Goal: Task Accomplishment & Management: Manage account settings

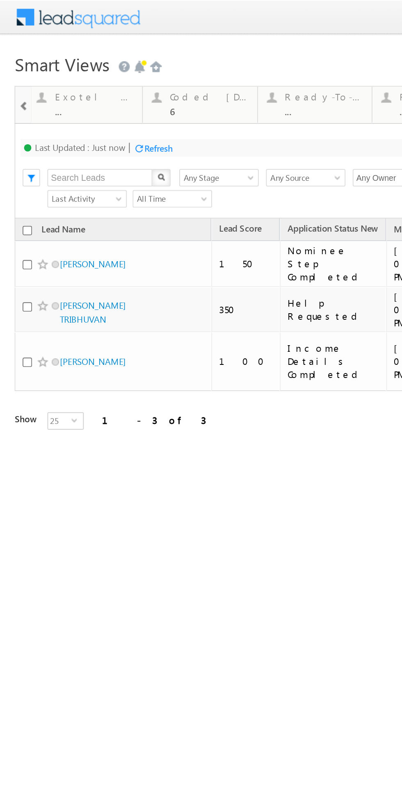
click at [111, 62] on div "6" at bounding box center [117, 62] width 44 height 6
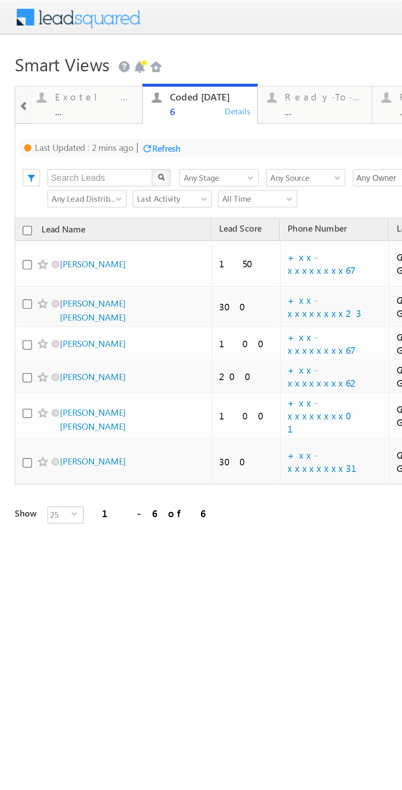
click at [100, 83] on div "Refresh" at bounding box center [94, 83] width 16 height 6
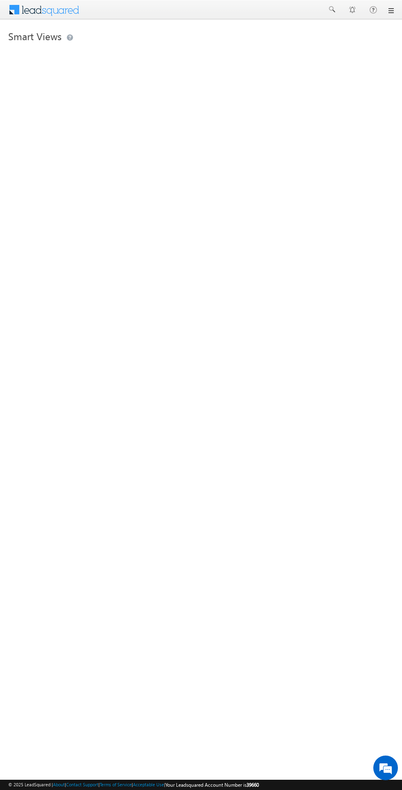
click at [91, 81] on div "Smart Views Thankyou Page leads ... Details Lead Type ... Details STP Rejection…" at bounding box center [200, 129] width 385 height 205
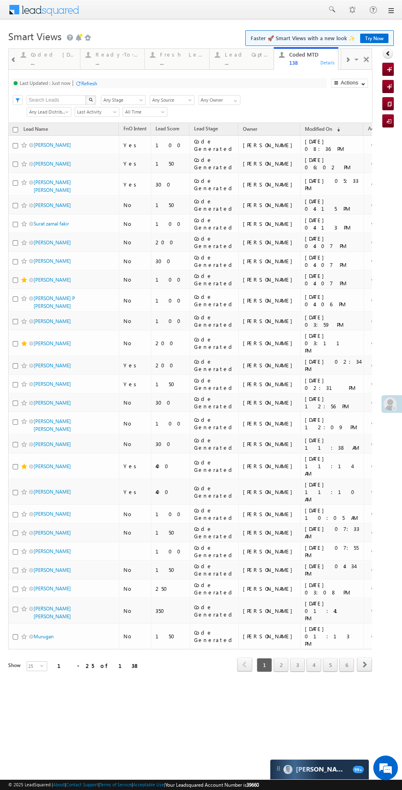
click at [42, 52] on div "Coded Today" at bounding box center [53, 54] width 44 height 7
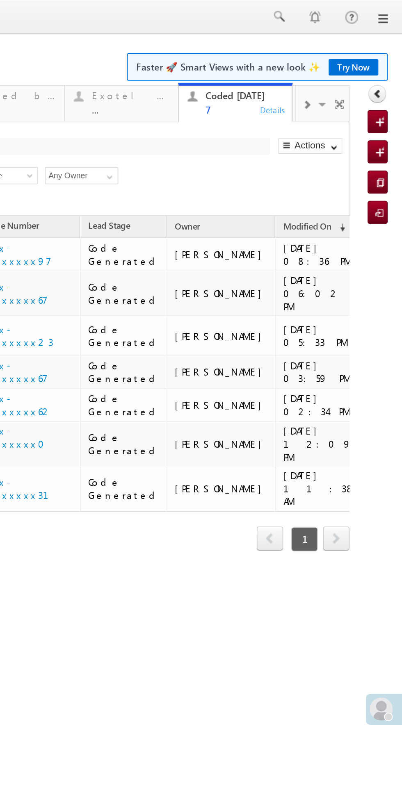
click at [43, 61] on span at bounding box center [43, 60] width 5 height 7
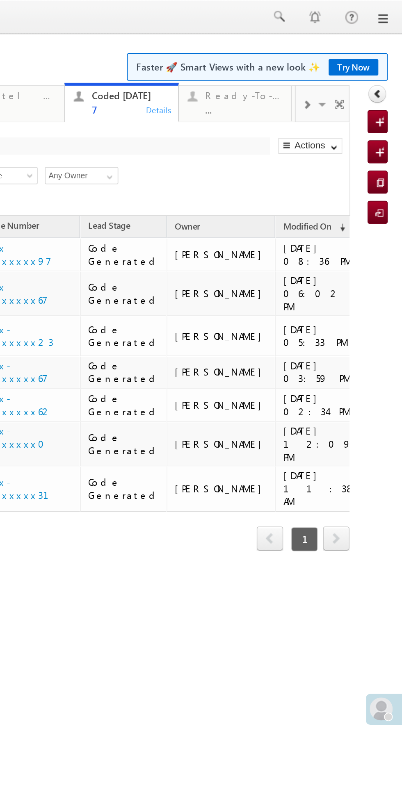
click at [43, 67] on div at bounding box center [44, 59] width 12 height 18
click at [52, 61] on span at bounding box center [54, 60] width 8 height 17
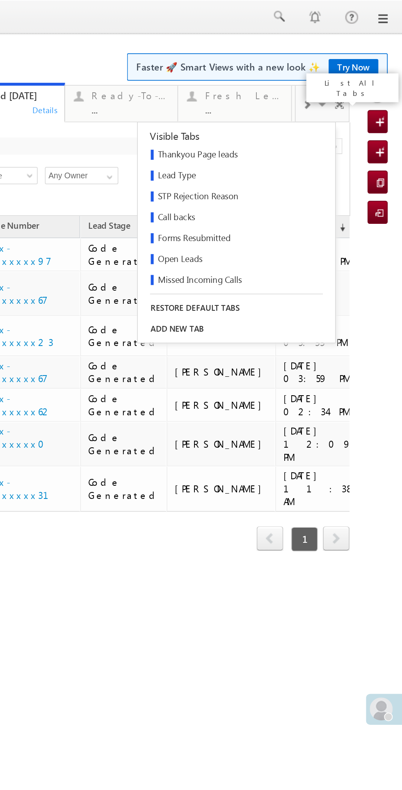
click at [44, 60] on span at bounding box center [43, 60] width 5 height 7
click at [11, 57] on div "Lead Capture Today" at bounding box center [8, 54] width 44 height 7
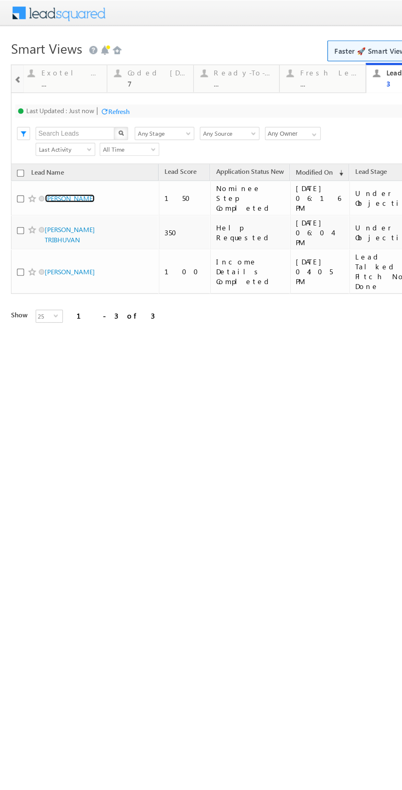
click at [43, 147] on link "[PERSON_NAME]" at bounding box center [52, 148] width 37 height 6
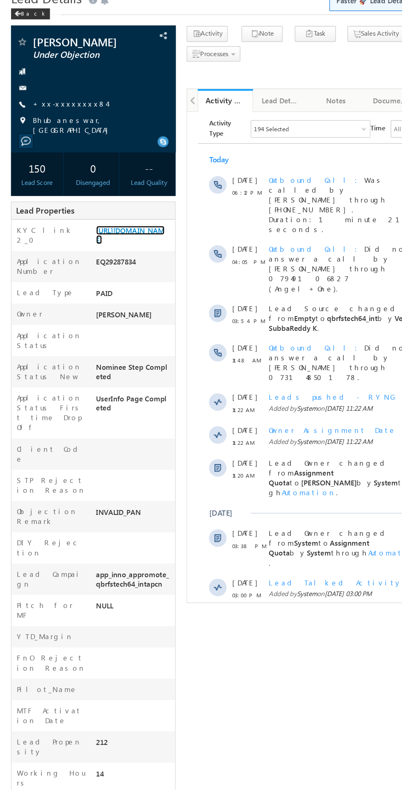
click at [101, 220] on link "[URL][DOMAIN_NAME]" at bounding box center [97, 213] width 51 height 14
